Goal: Transaction & Acquisition: Obtain resource

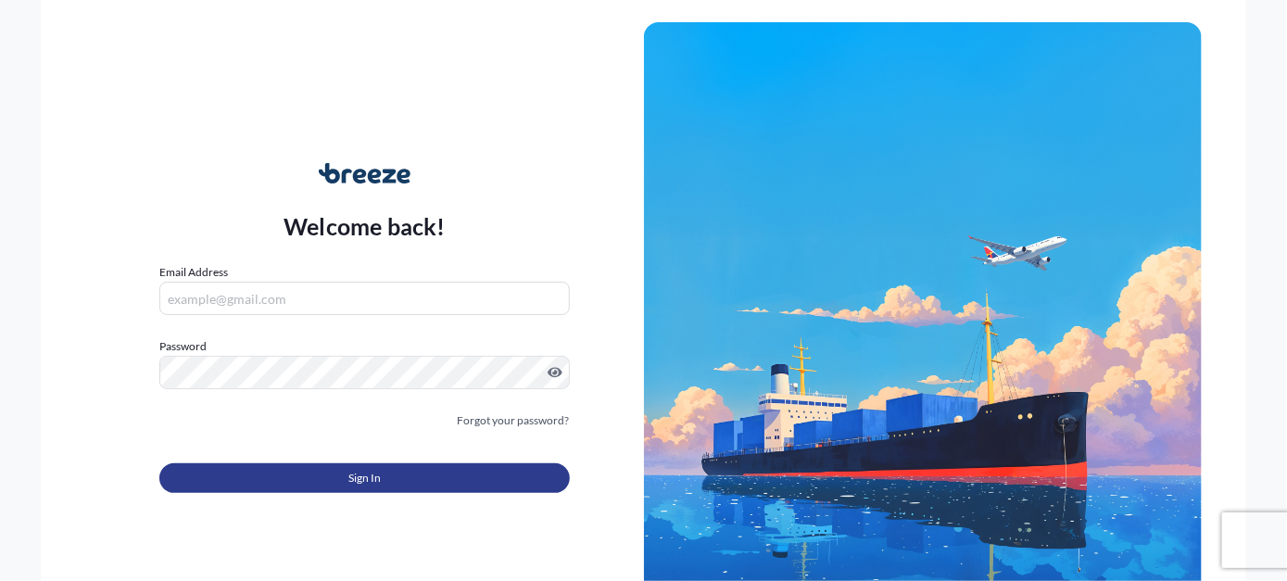
type input "[EMAIL_ADDRESS][PERSON_NAME][DOMAIN_NAME]"
click at [461, 476] on button "Sign In" at bounding box center [363, 478] width 409 height 30
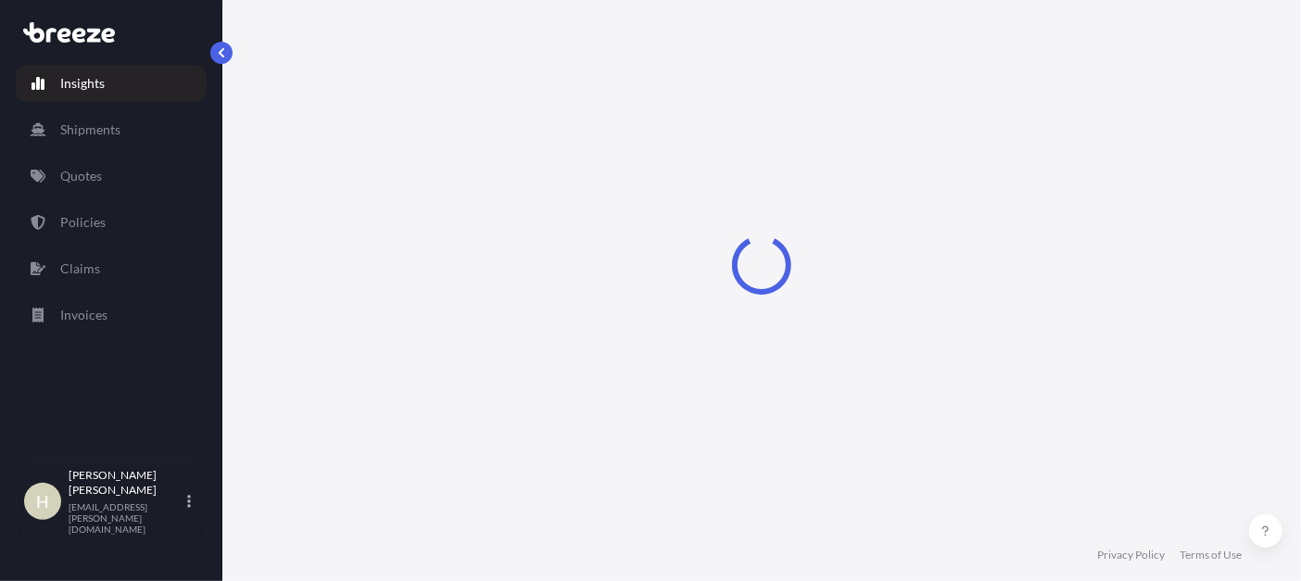
select select "2025"
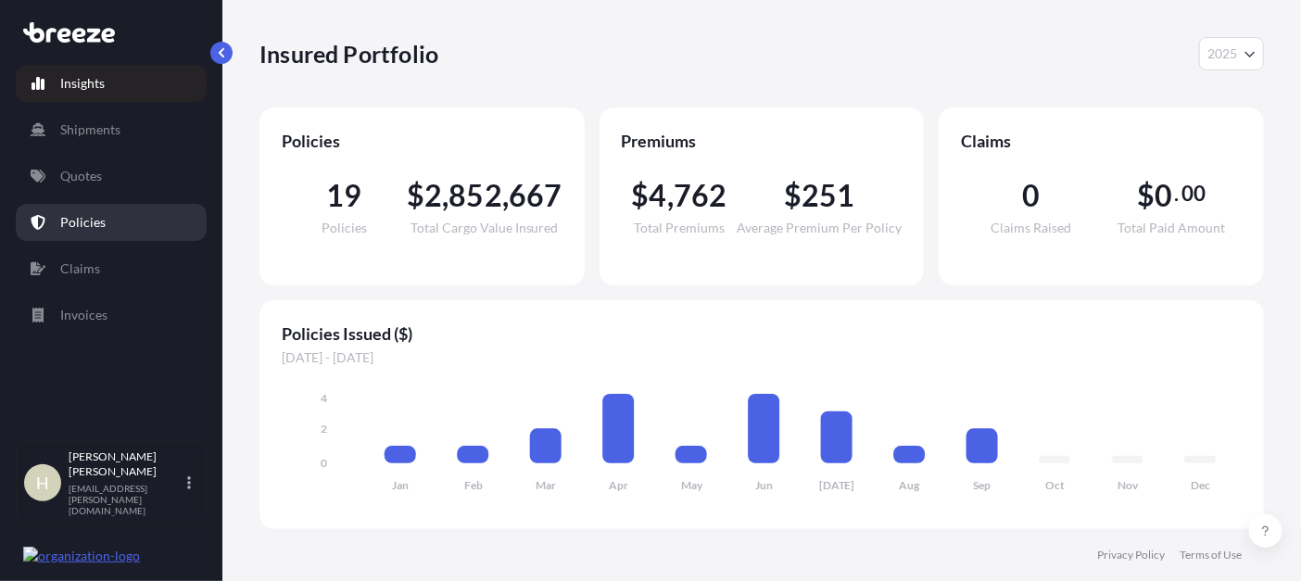
click at [95, 221] on p "Policies" at bounding box center [82, 222] width 45 height 19
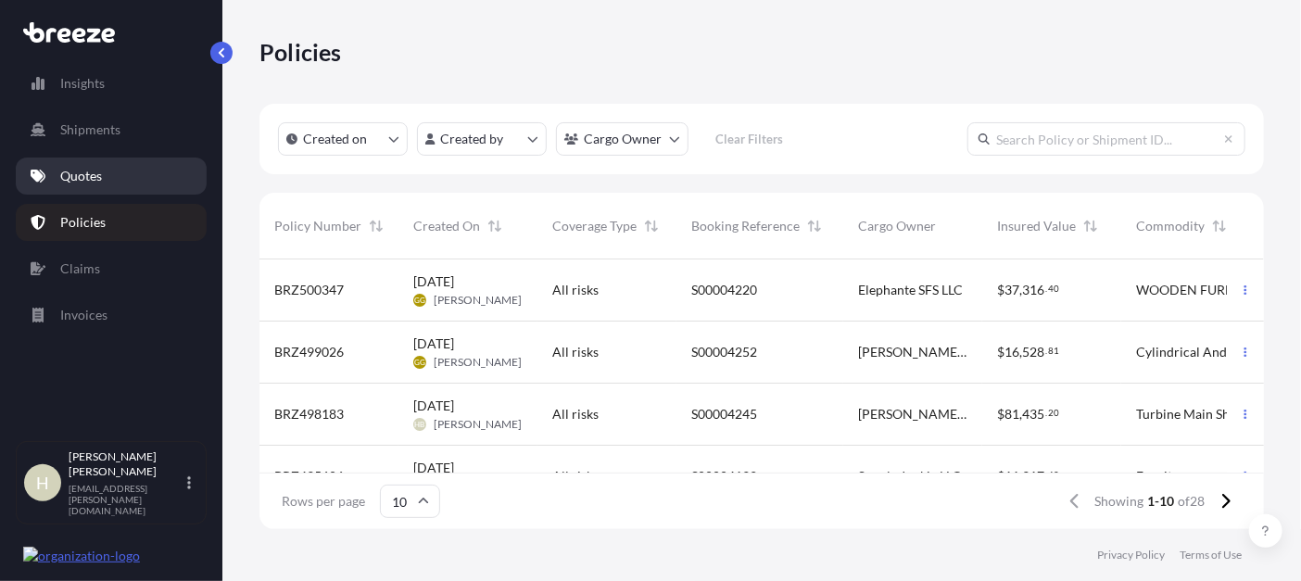
click at [85, 178] on p "Quotes" at bounding box center [81, 176] width 42 height 19
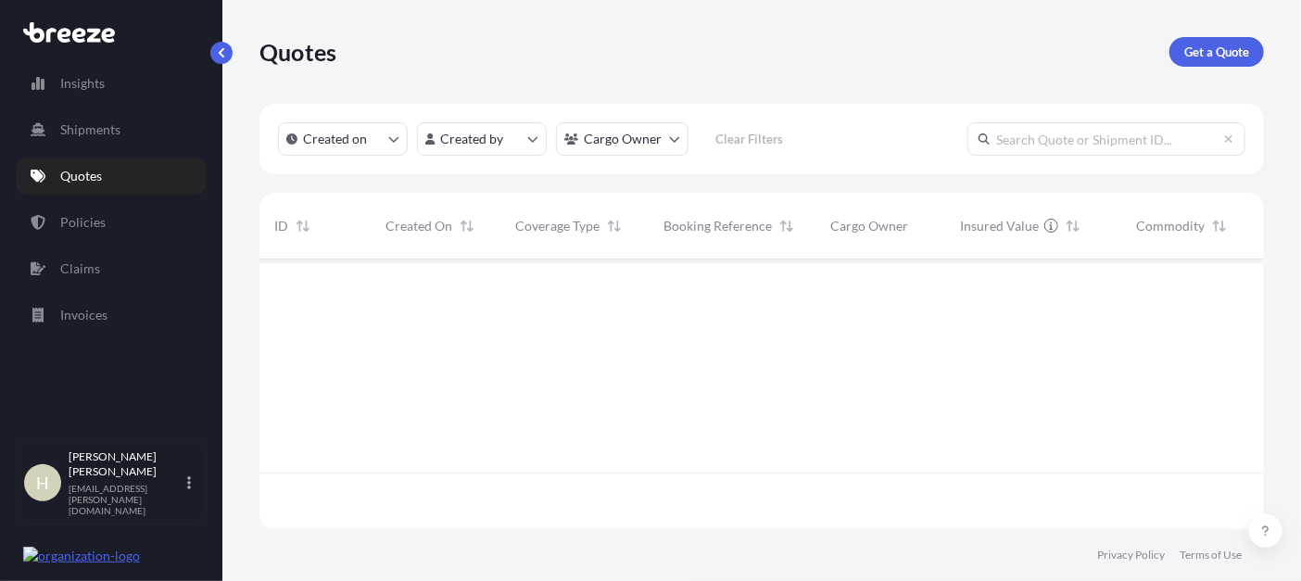
scroll to position [265, 990]
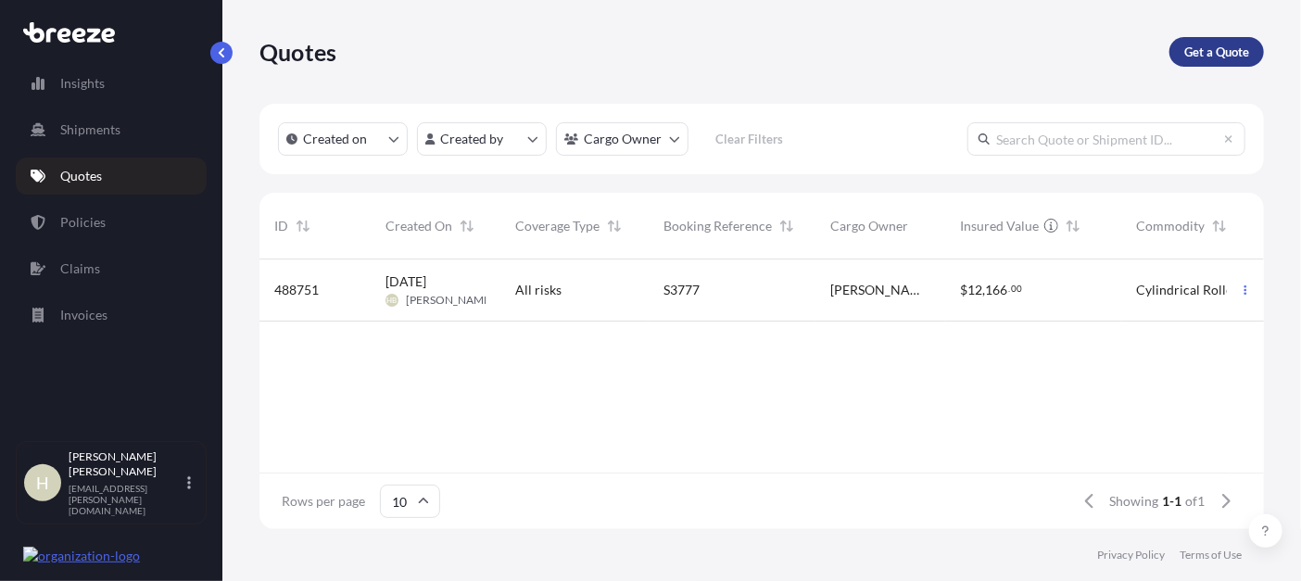
click at [1216, 48] on p "Get a Quote" at bounding box center [1216, 52] width 65 height 19
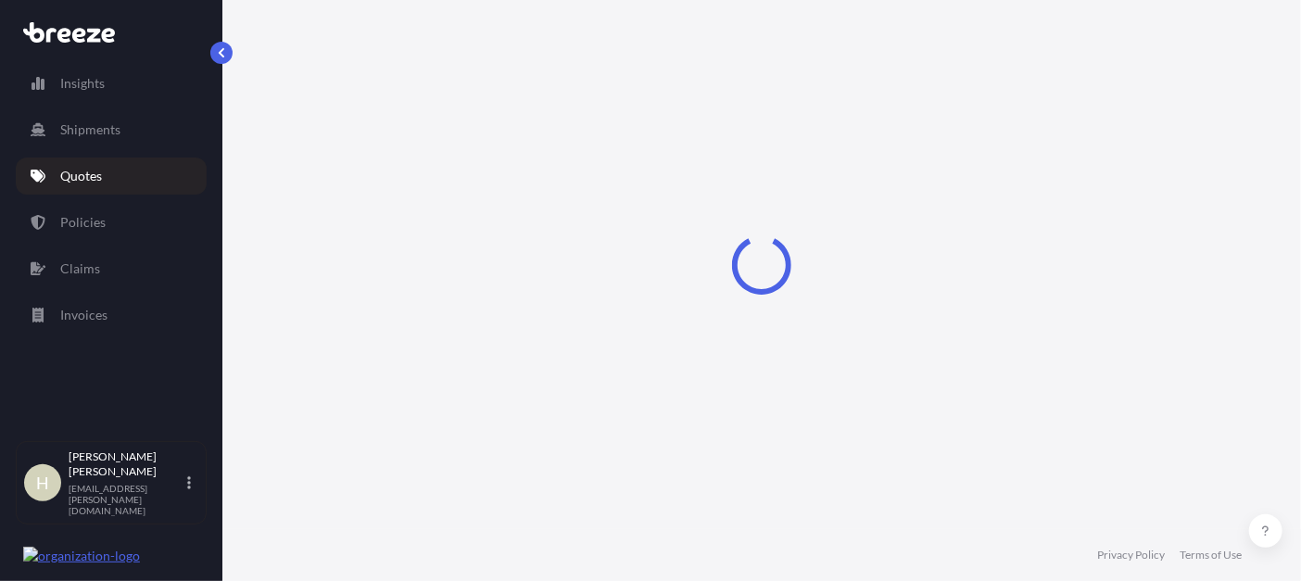
select select "Sea"
select select "1"
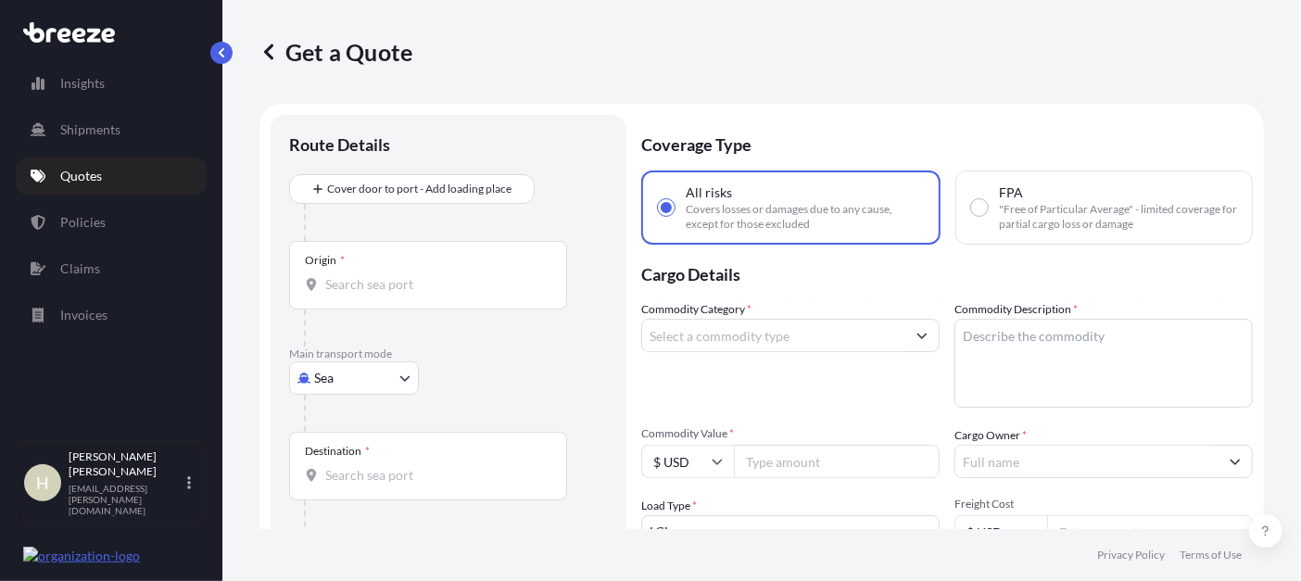
scroll to position [29, 0]
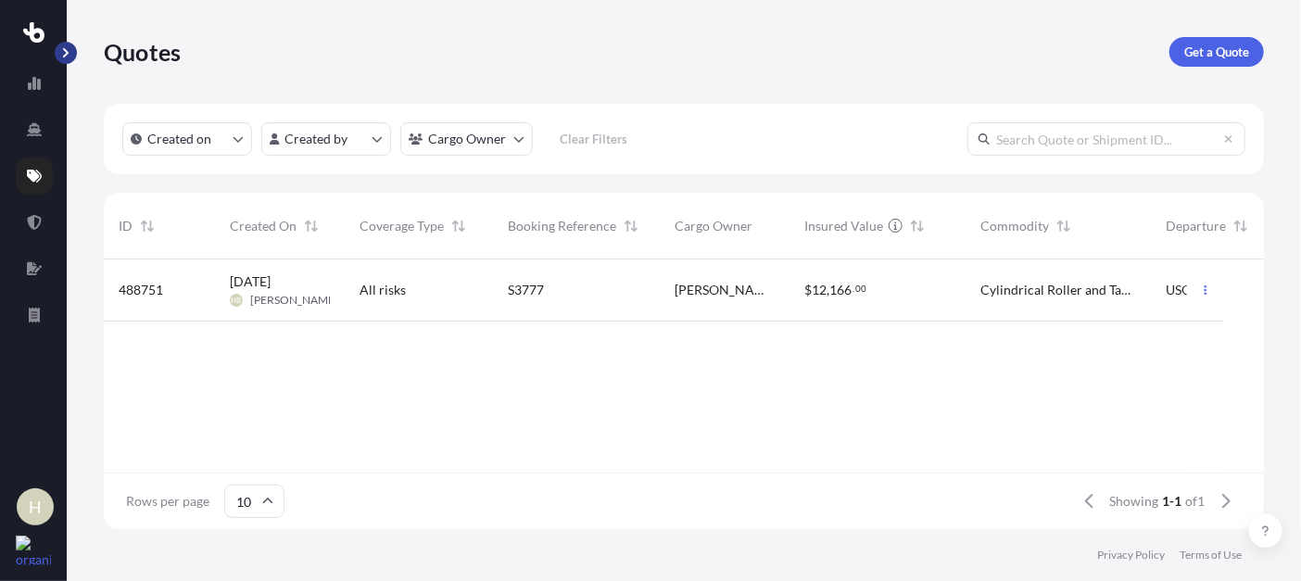
scroll to position [13, 14]
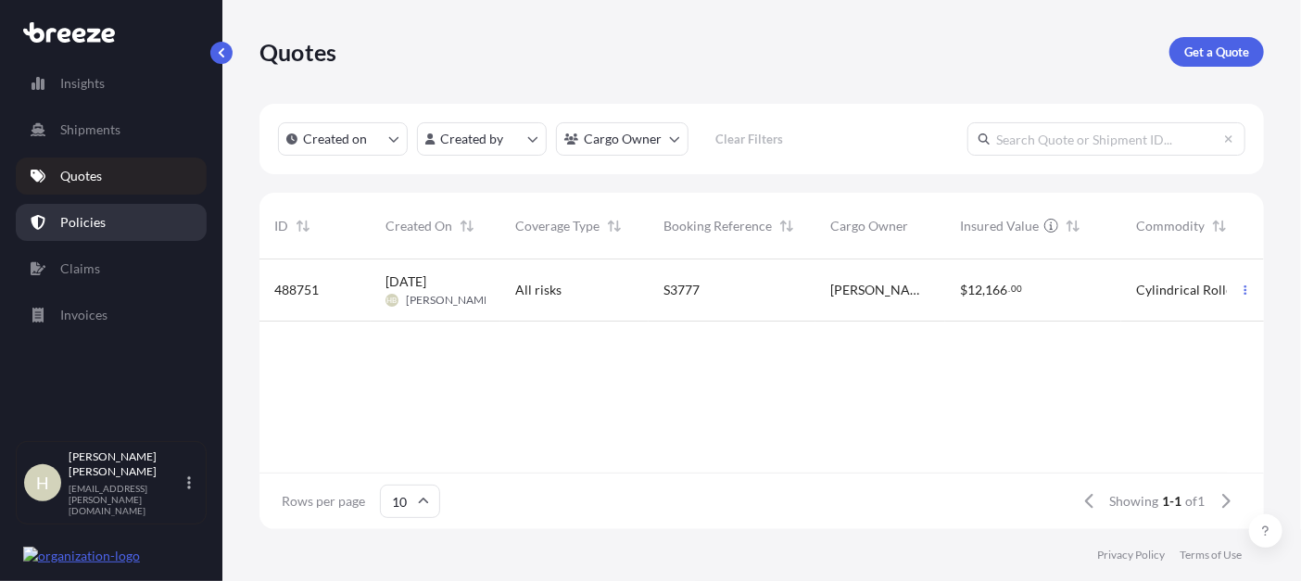
click at [81, 220] on p "Policies" at bounding box center [82, 222] width 45 height 19
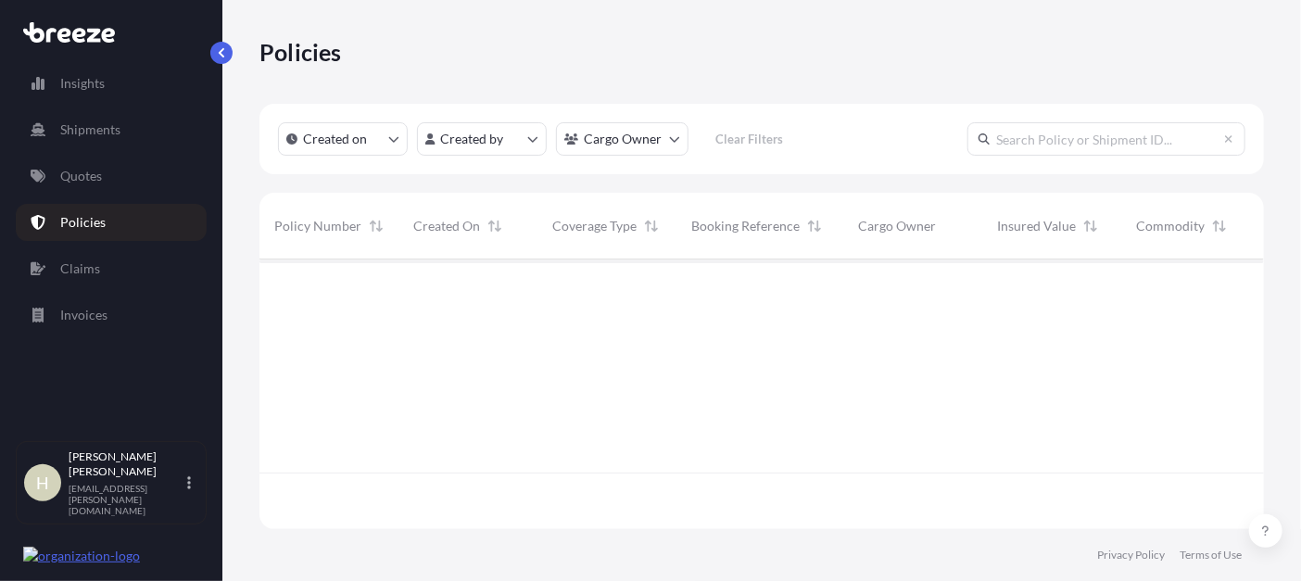
scroll to position [265, 990]
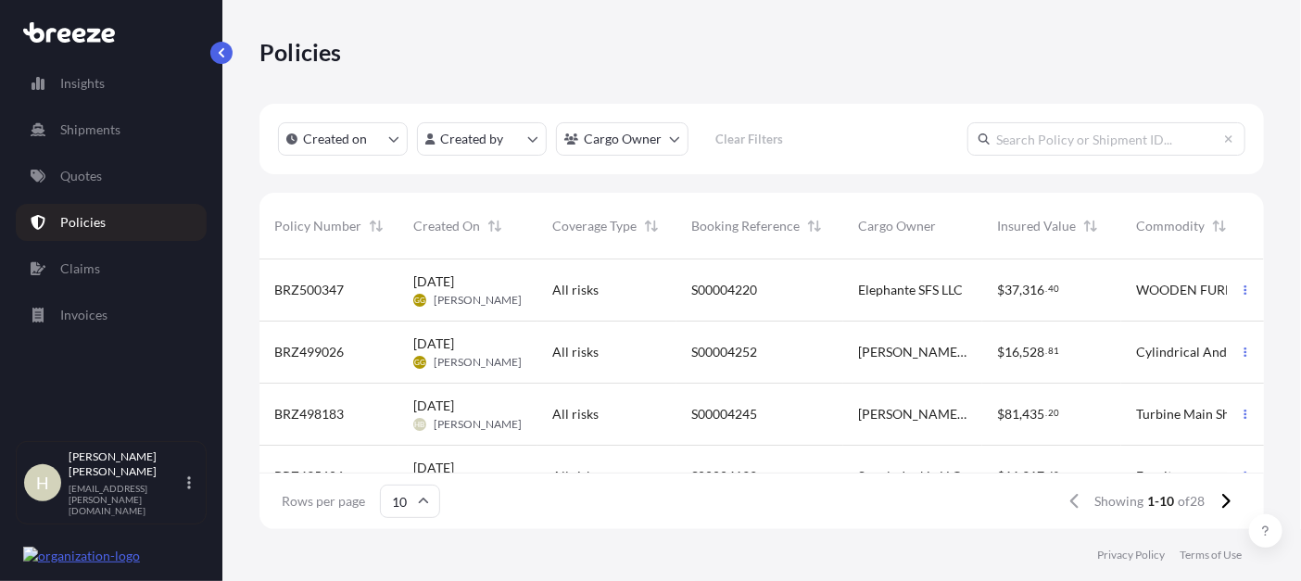
click at [572, 416] on span "All risks" at bounding box center [575, 414] width 46 height 19
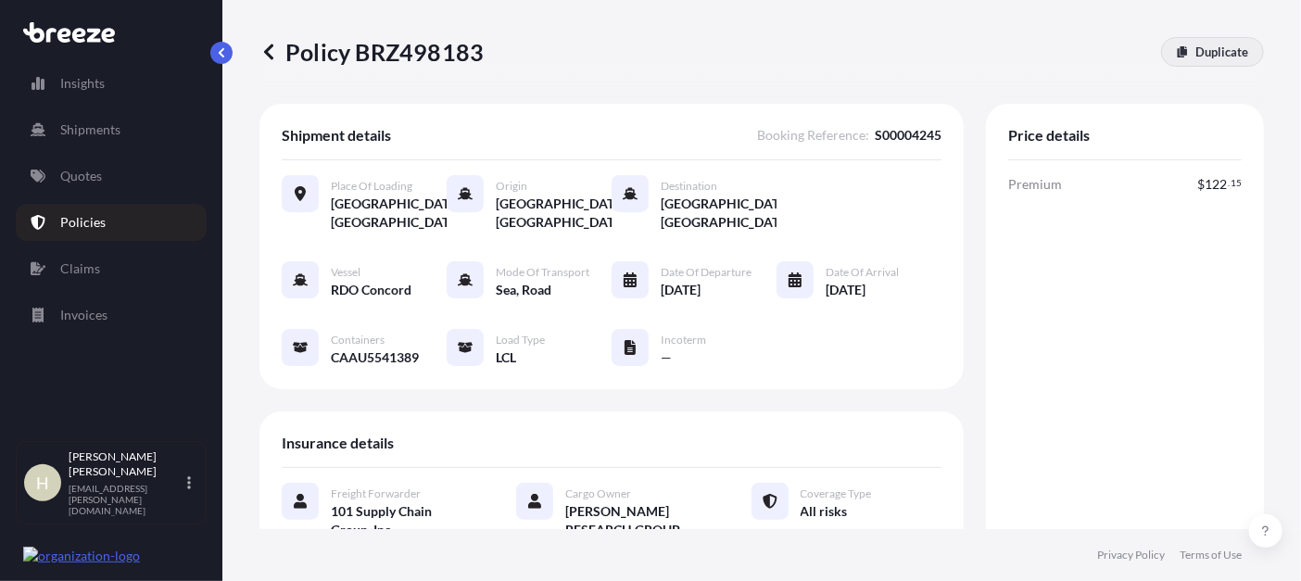
click at [1195, 53] on p "Duplicate" at bounding box center [1221, 52] width 53 height 19
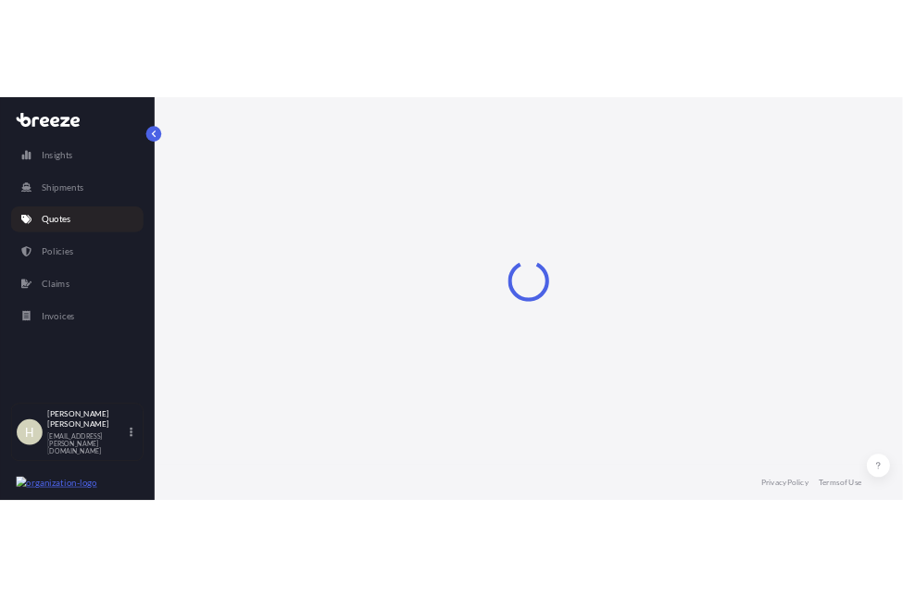
scroll to position [29, 0]
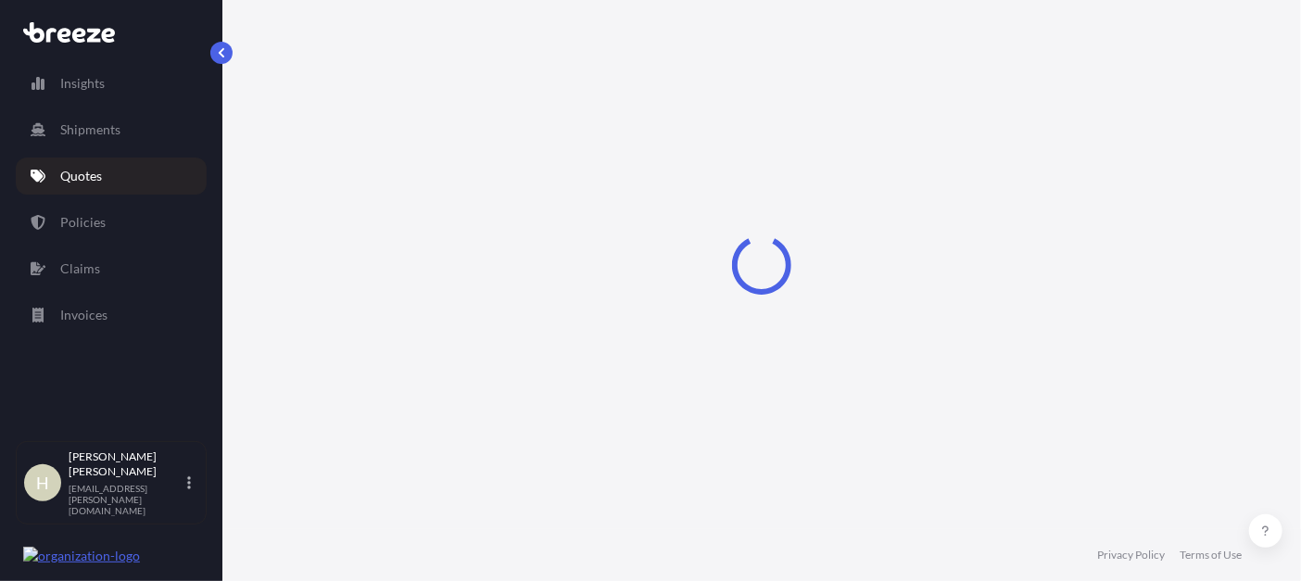
select select "Road"
select select "Sea"
select select "1"
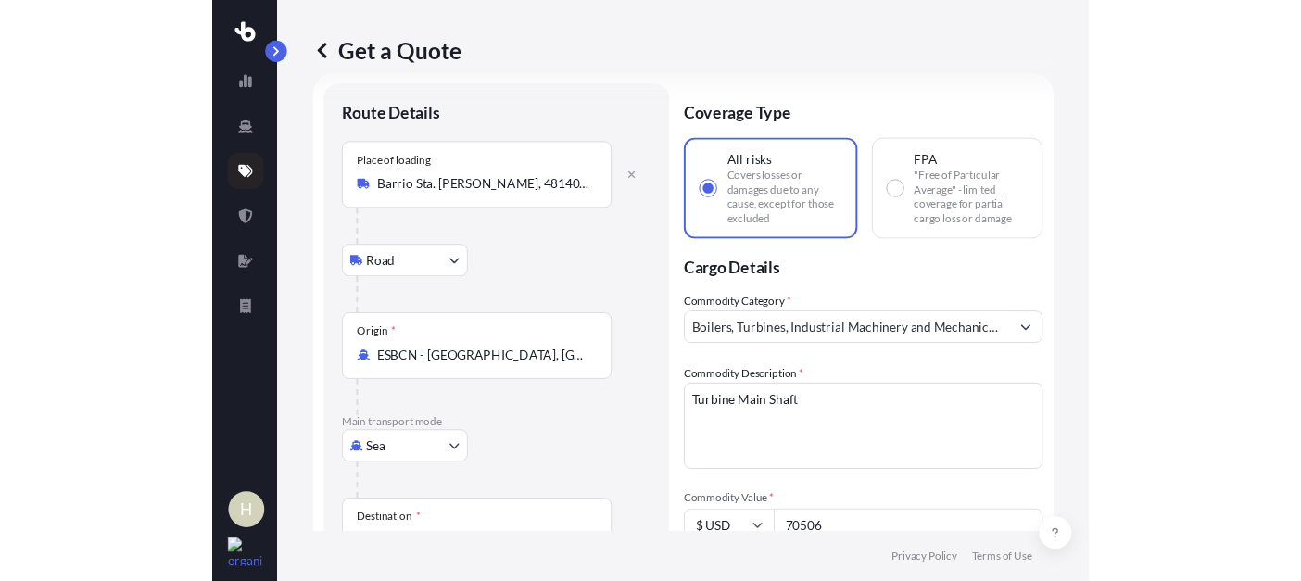
scroll to position [183, 0]
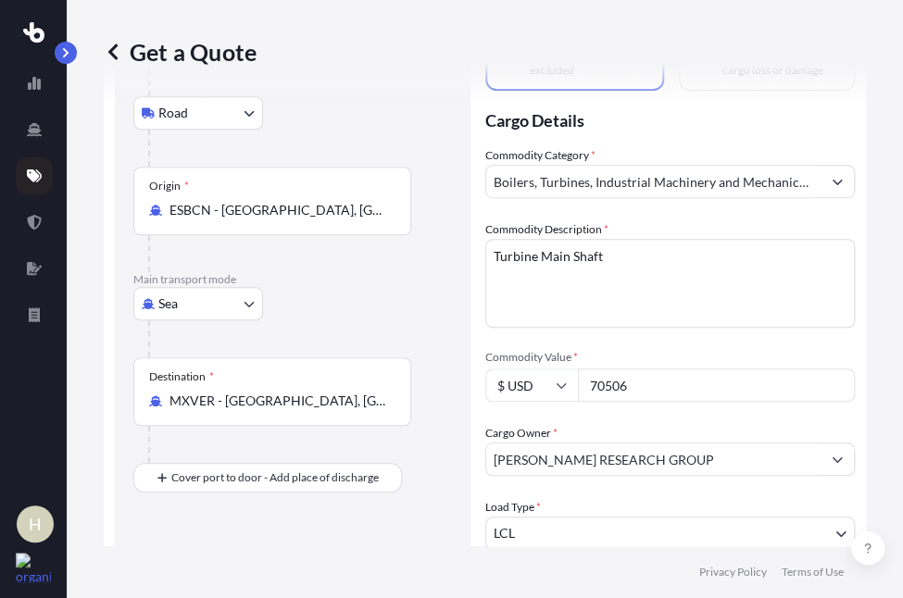
drag, startPoint x: 648, startPoint y: 385, endPoint x: 569, endPoint y: 380, distance: 78.9
click at [569, 380] on div "$ USD 70506" at bounding box center [670, 385] width 370 height 33
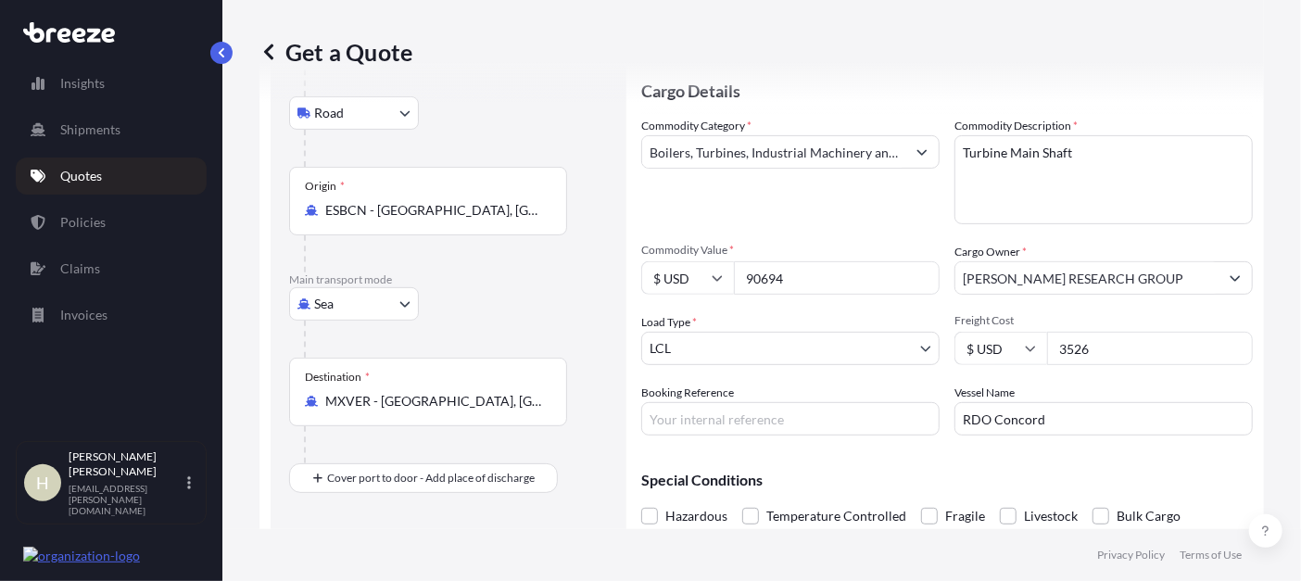
drag, startPoint x: 1090, startPoint y: 358, endPoint x: 1024, endPoint y: 355, distance: 66.8
click at [1024, 355] on div "$ USD 3526" at bounding box center [1103, 348] width 298 height 33
drag, startPoint x: 794, startPoint y: 280, endPoint x: 709, endPoint y: 280, distance: 85.2
click at [709, 280] on div "$ USD 90694" at bounding box center [790, 277] width 298 height 33
type input "106468"
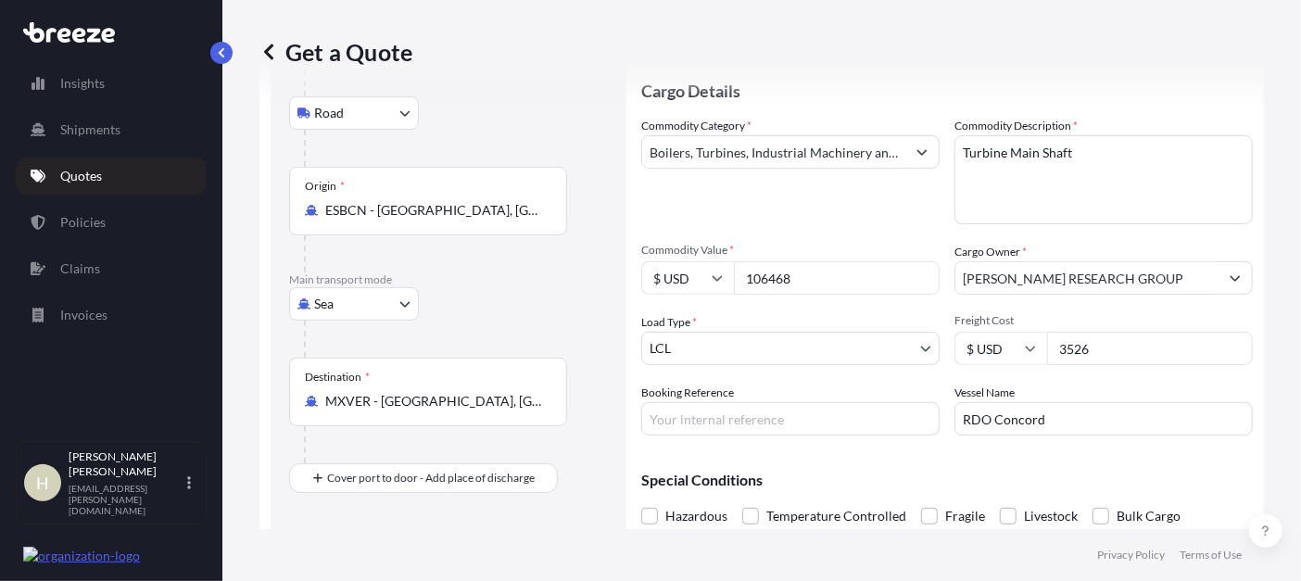
drag, startPoint x: 1100, startPoint y: 351, endPoint x: 1009, endPoint y: 321, distance: 95.5
click at [1009, 322] on div "Freight Cost $ USD 3526" at bounding box center [1103, 339] width 298 height 52
type input "5325"
drag, startPoint x: 1048, startPoint y: 421, endPoint x: 907, endPoint y: 433, distance: 141.2
click at [907, 433] on div "Commodity Category * Boilers, Turbines, Industrial Machinery and Mechanical App…" at bounding box center [946, 276] width 611 height 319
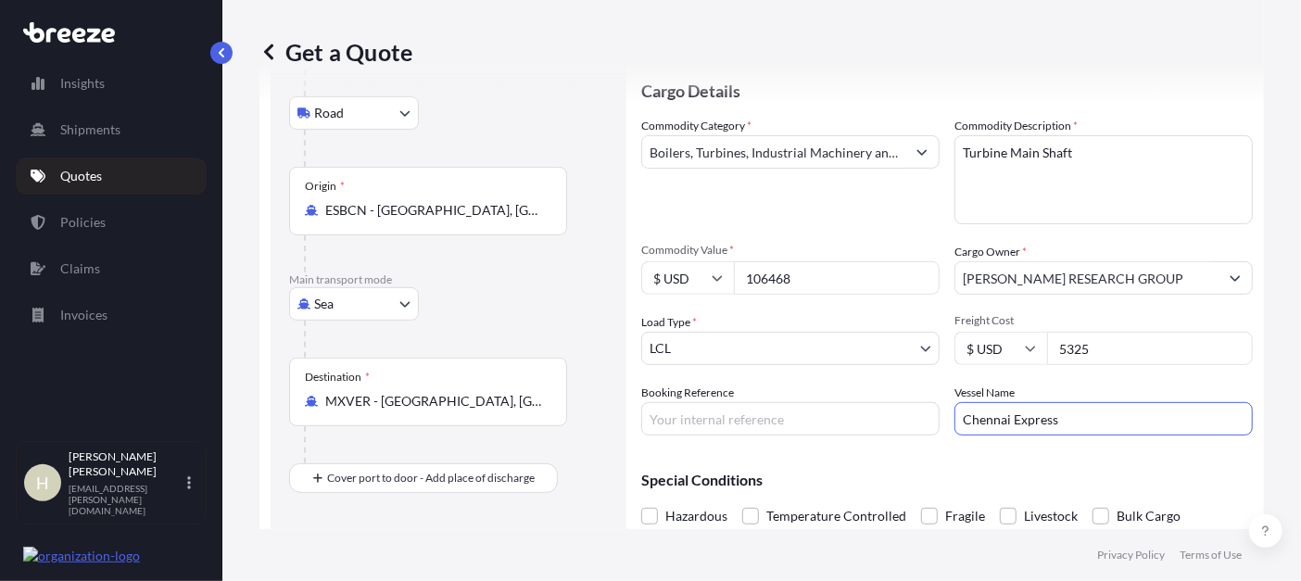
type input "Chennai Express"
click at [748, 410] on input "Booking Reference" at bounding box center [790, 418] width 298 height 33
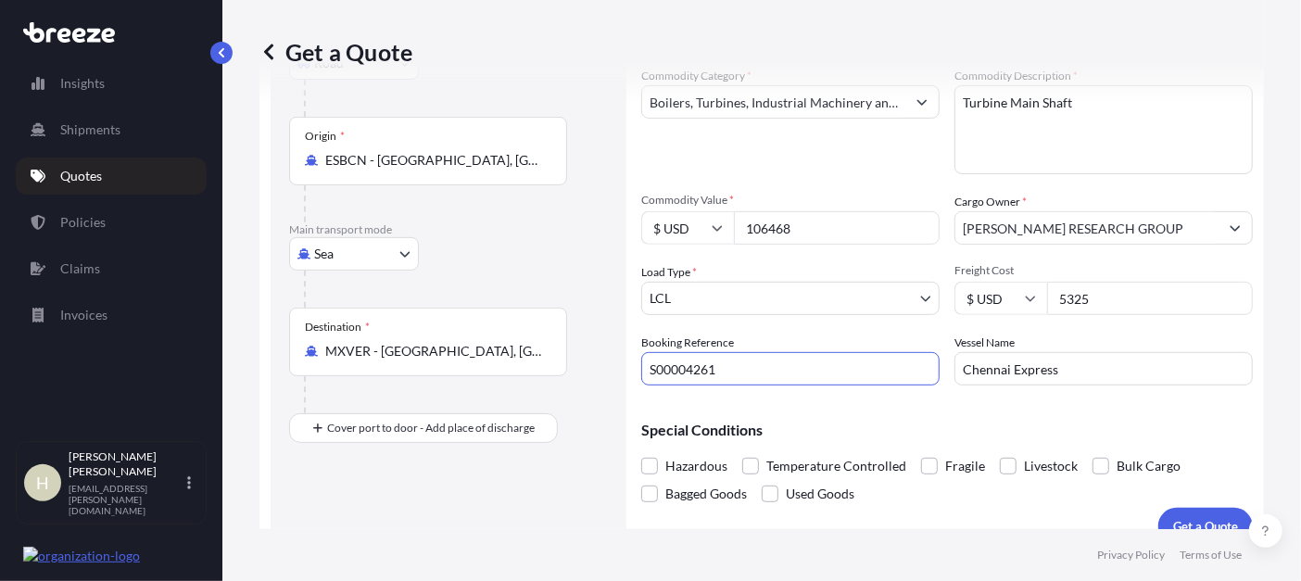
scroll to position [259, 0]
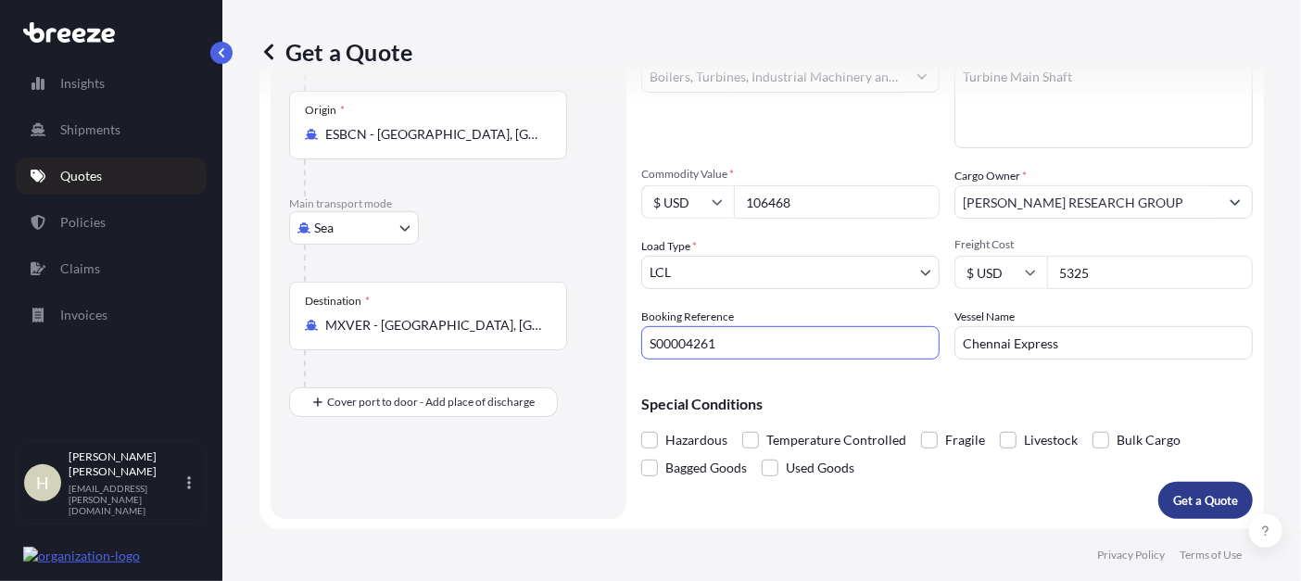
type input "S00004261"
click at [1197, 494] on p "Get a Quote" at bounding box center [1205, 500] width 65 height 19
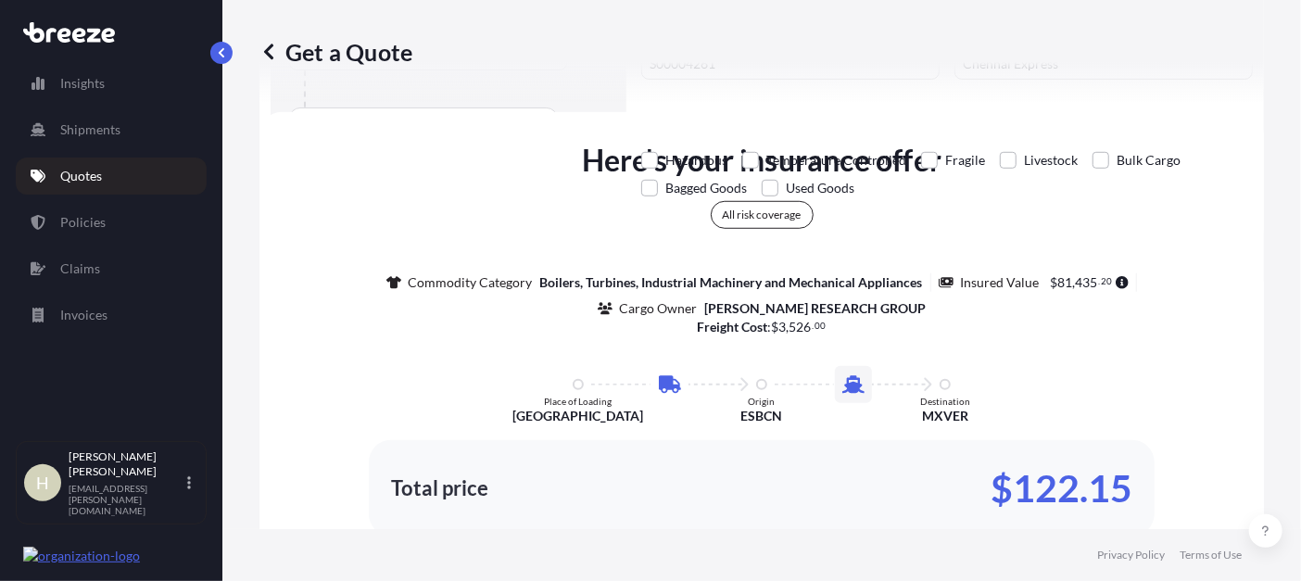
scroll to position [559, 0]
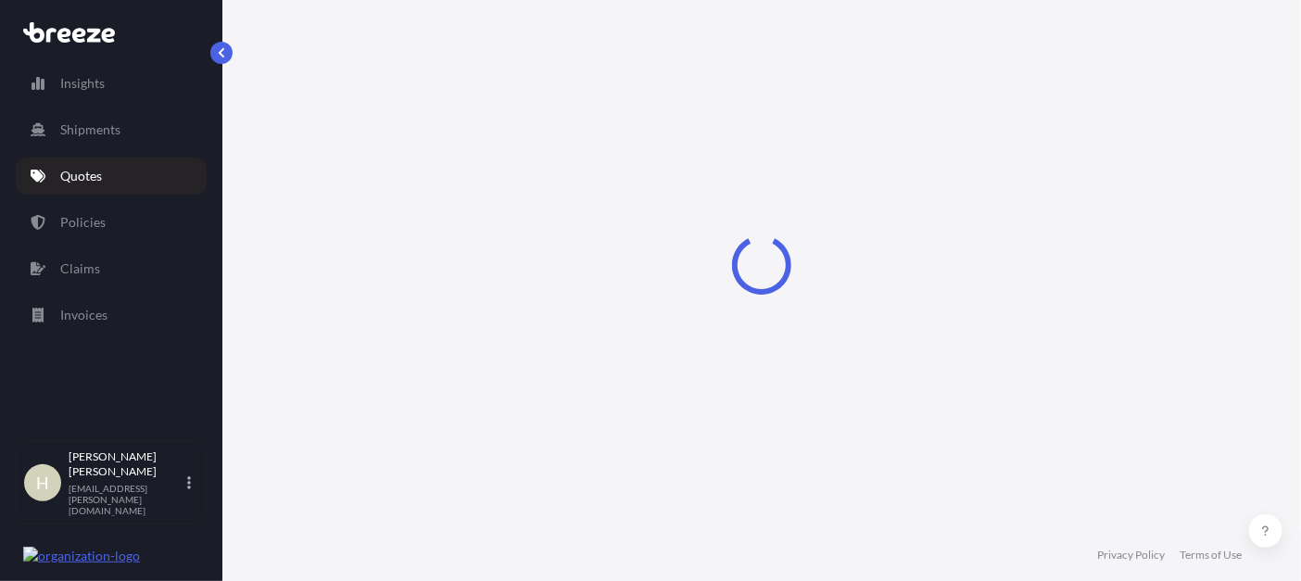
select select "Road"
select select "Sea"
select select "1"
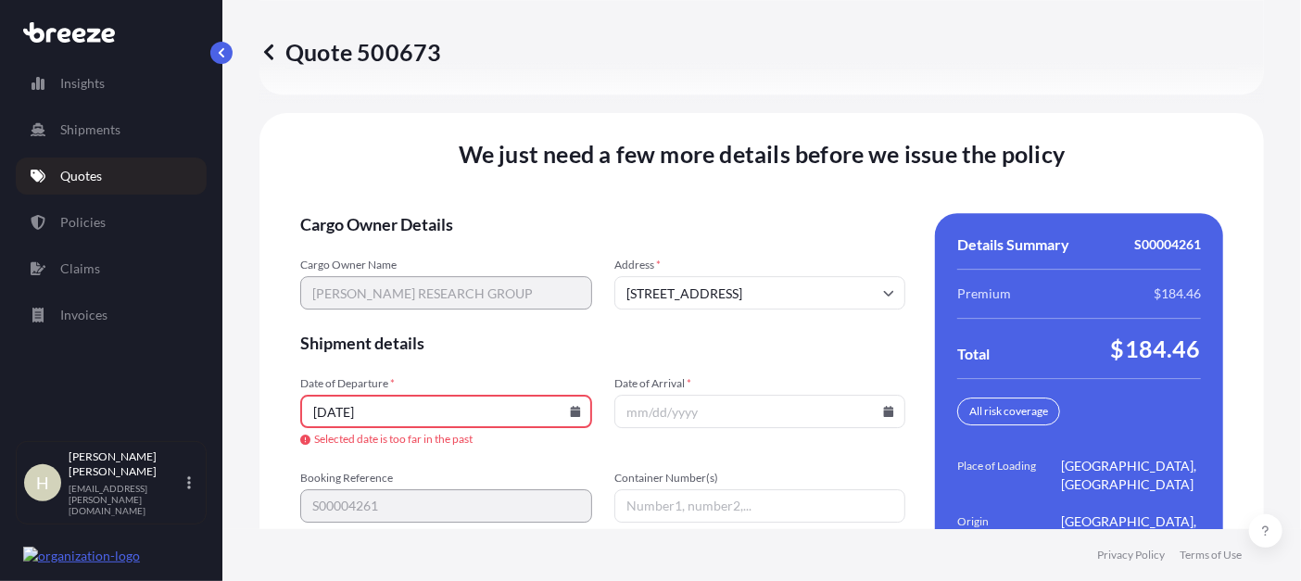
scroll to position [2659, 0]
click at [570, 405] on icon at bounding box center [575, 410] width 11 height 11
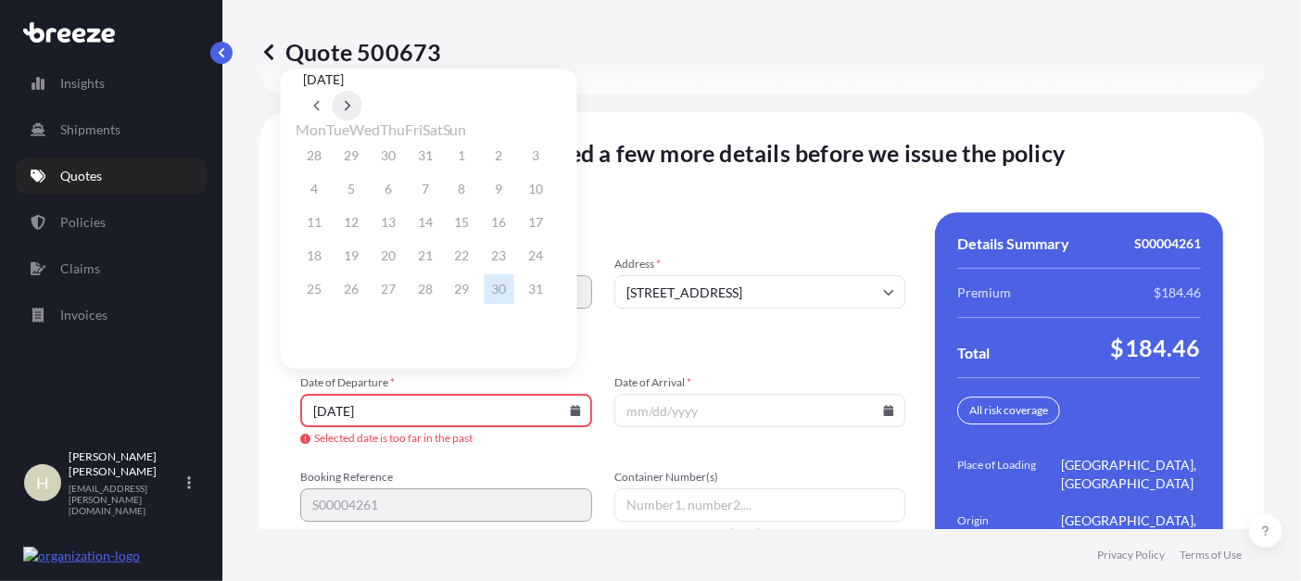
click at [362, 91] on button at bounding box center [348, 106] width 30 height 30
click at [551, 197] on button "14" at bounding box center [537, 189] width 30 height 30
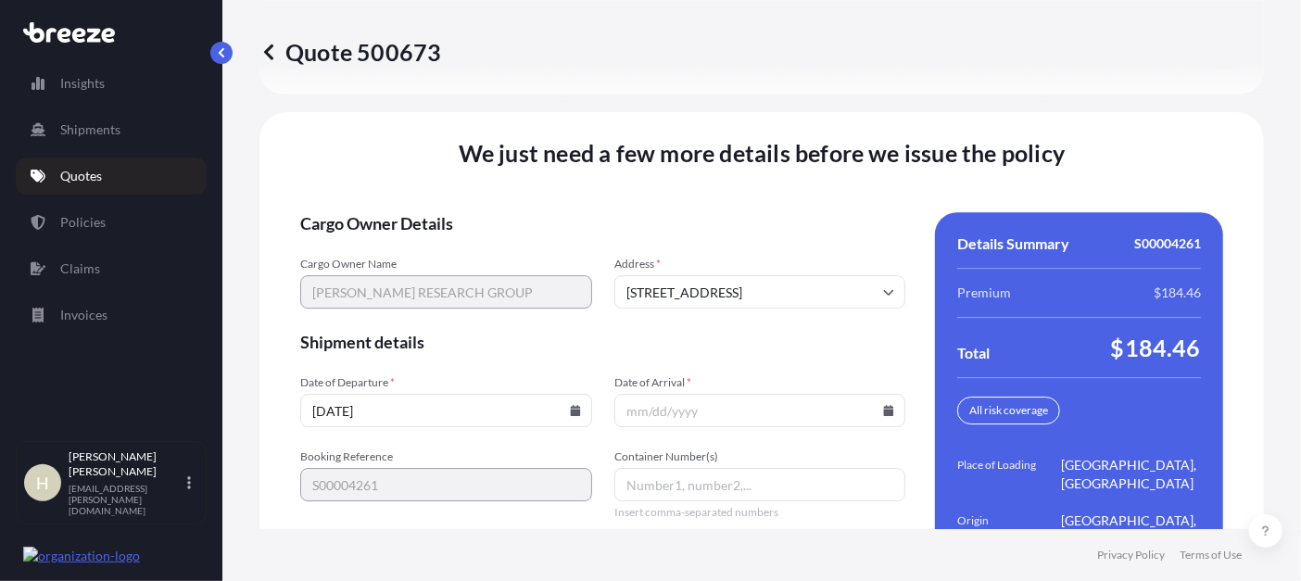
type input "[DATE]"
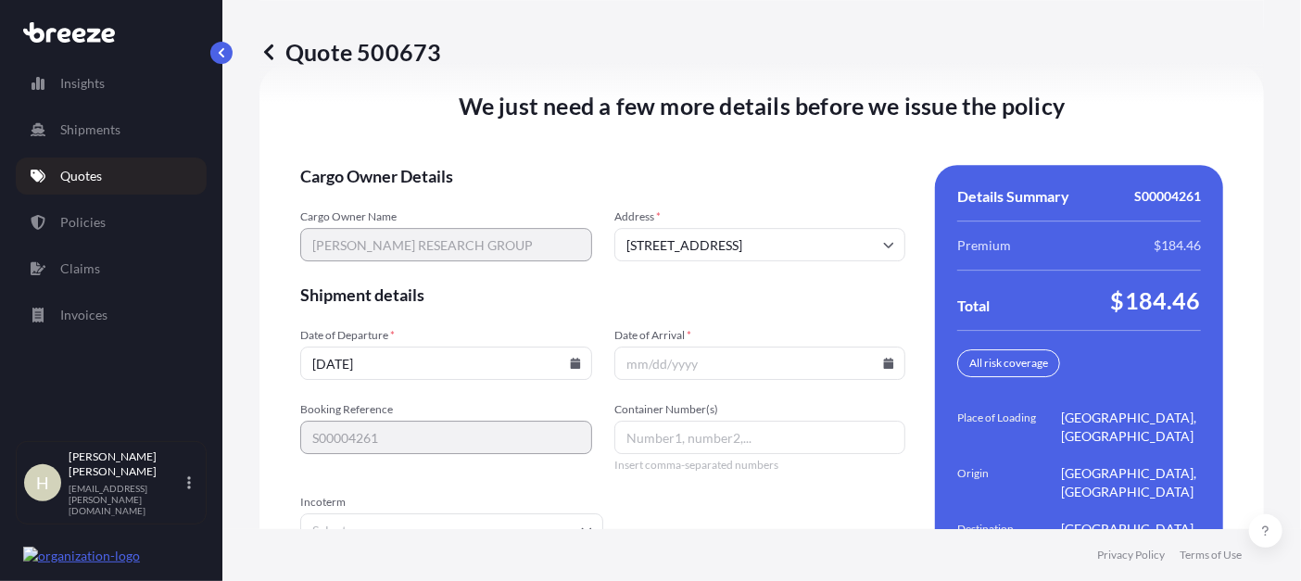
scroll to position [2762, 0]
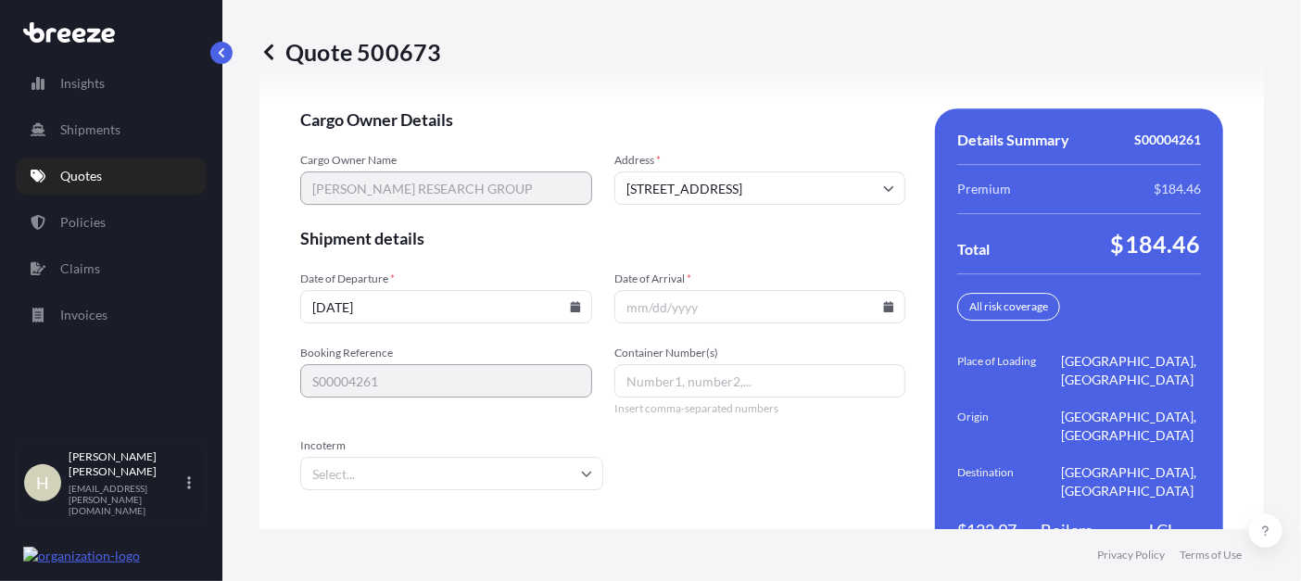
click at [753, 290] on input "Date of Arrival *" at bounding box center [760, 306] width 292 height 33
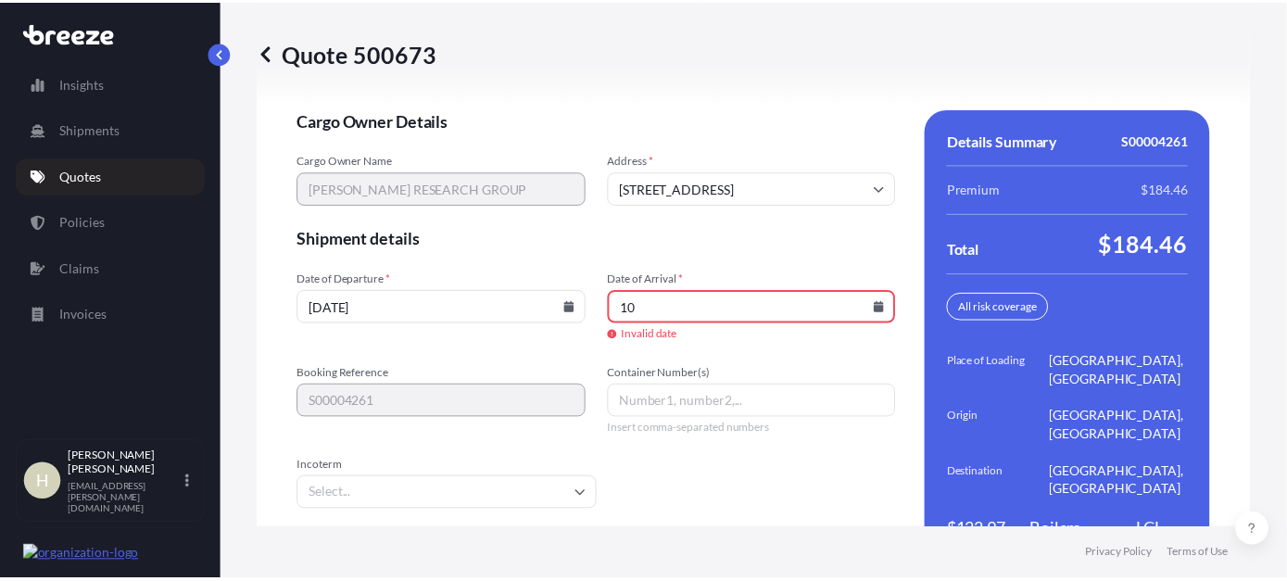
scroll to position [2783, 0]
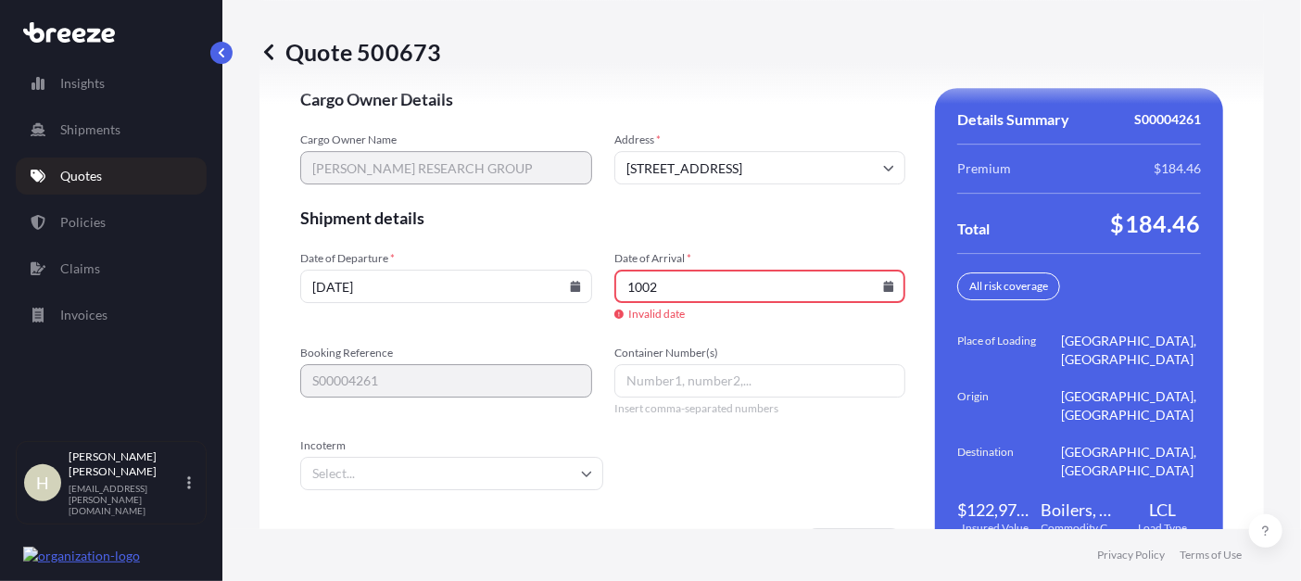
click at [744, 270] on input "1002" at bounding box center [760, 286] width 292 height 33
click at [884, 281] on icon at bounding box center [889, 286] width 10 height 11
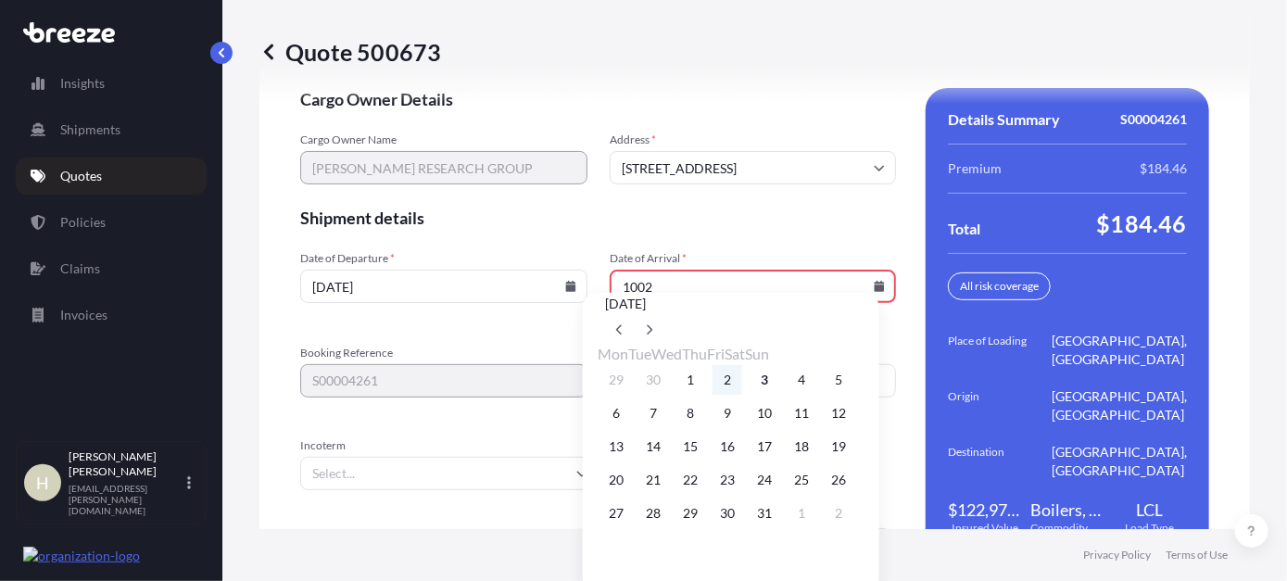
click at [742, 395] on button "2" at bounding box center [727, 380] width 30 height 30
type input "[DATE]"
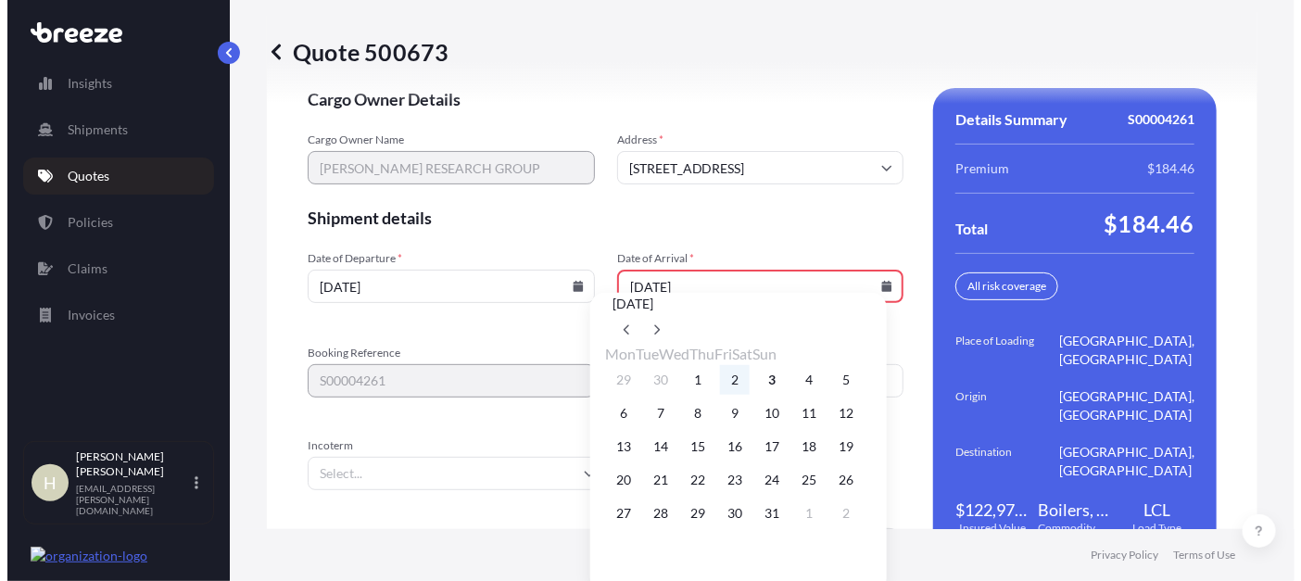
scroll to position [2762, 0]
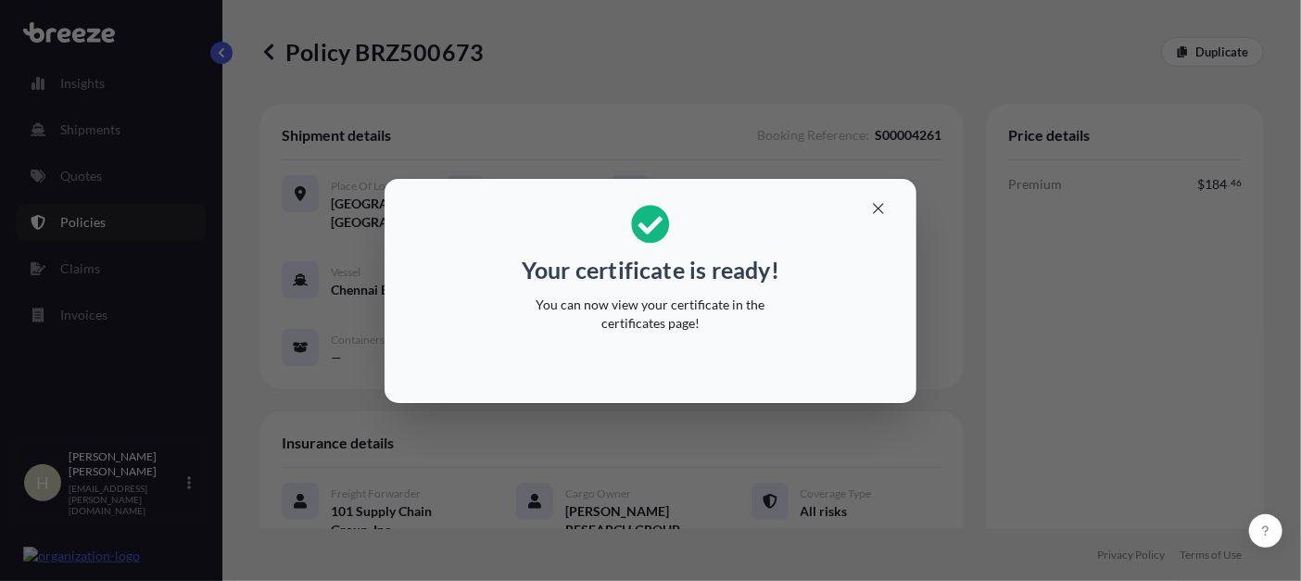
click at [815, 240] on h2 "Your certificate is ready! You can now view your certificate in the certificate…" at bounding box center [650, 269] width 502 height 150
click at [882, 209] on icon "button" at bounding box center [878, 208] width 17 height 17
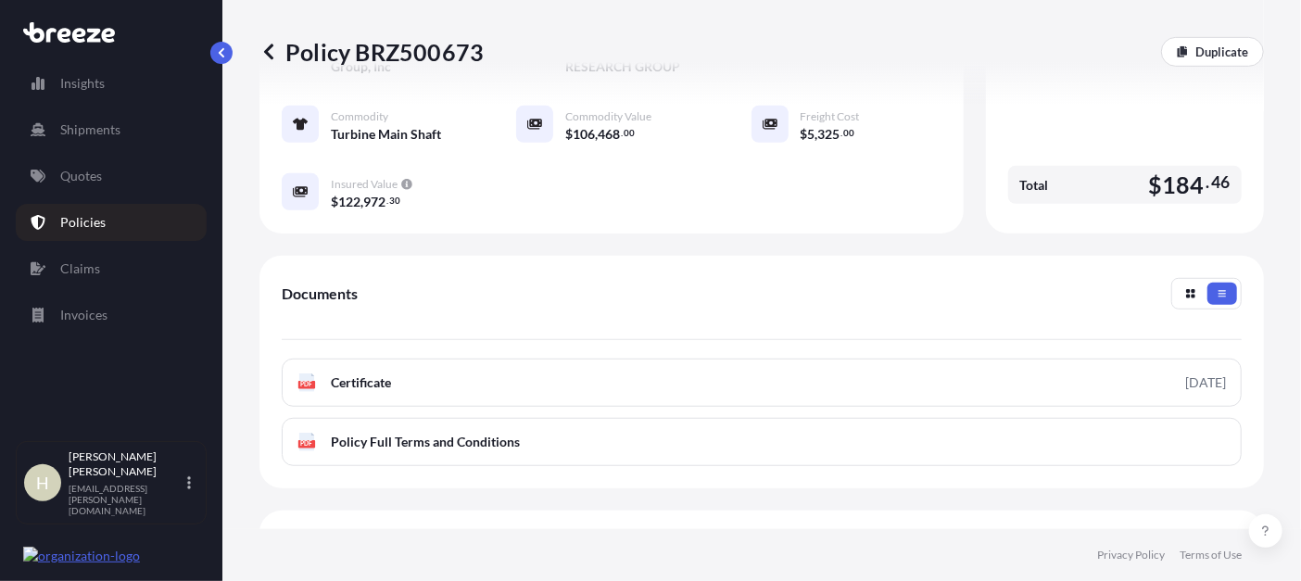
scroll to position [599, 0]
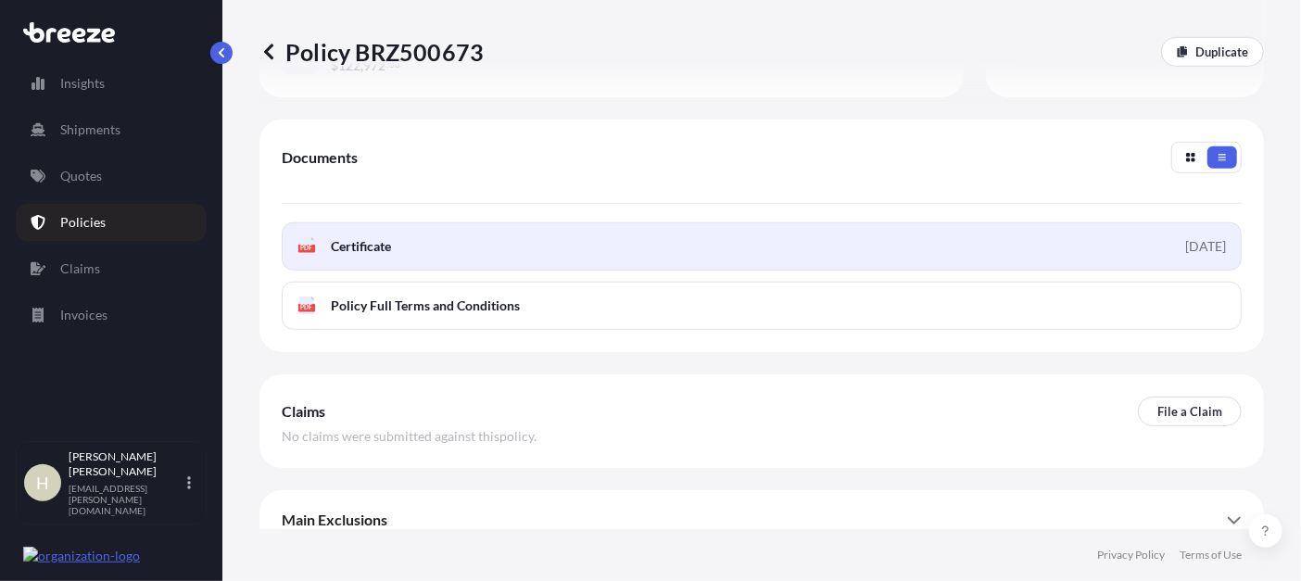
click at [346, 237] on span "Certificate" at bounding box center [361, 246] width 60 height 19
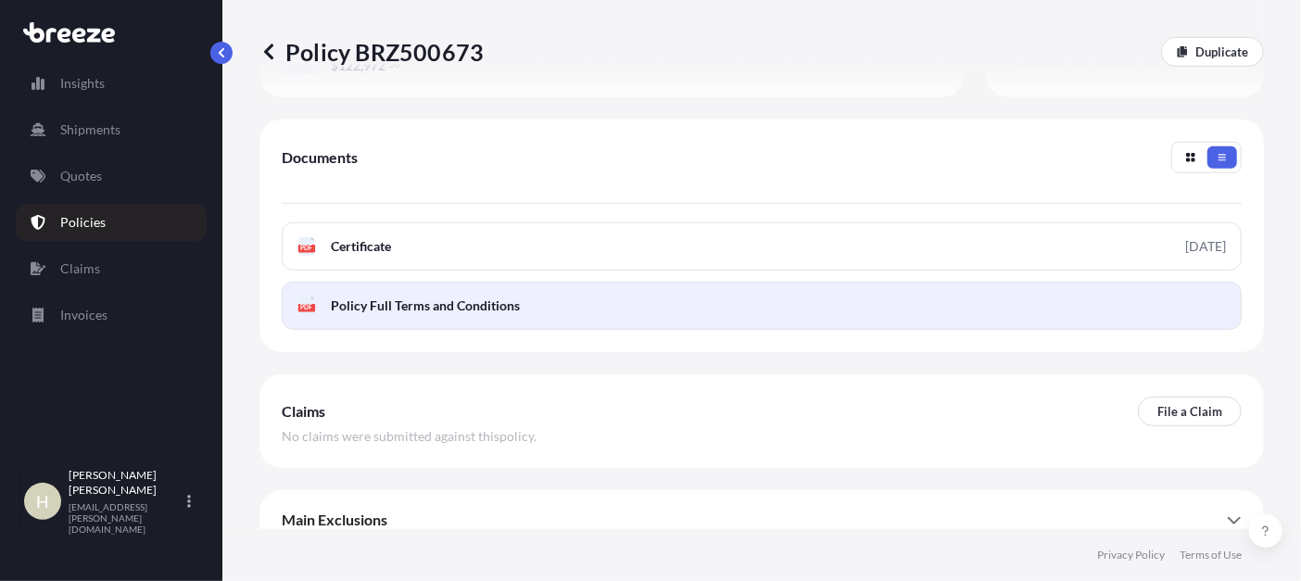
scroll to position [0, 0]
